Goal: Information Seeking & Learning: Compare options

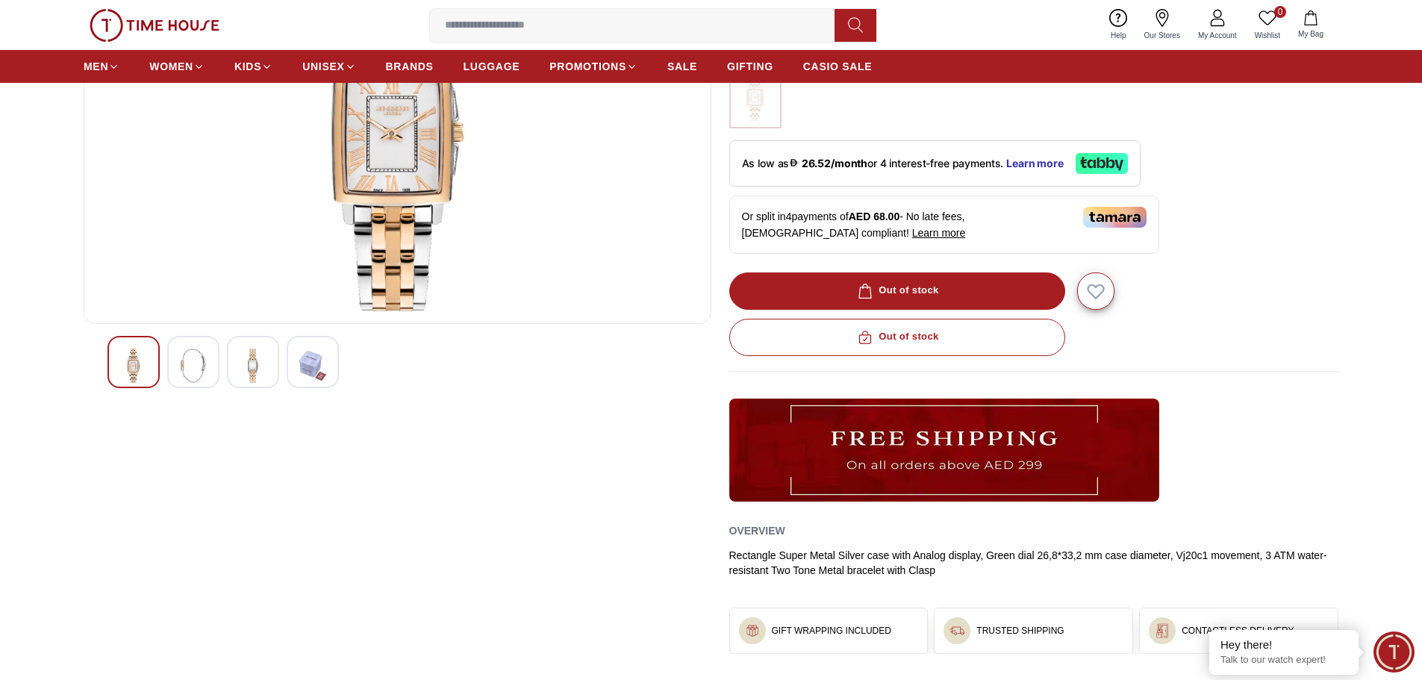
scroll to position [75, 0]
